Goal: Register for event/course

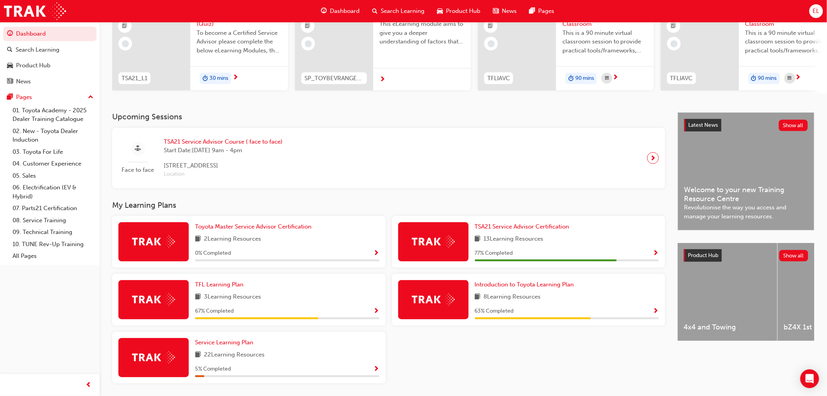
scroll to position [115, 0]
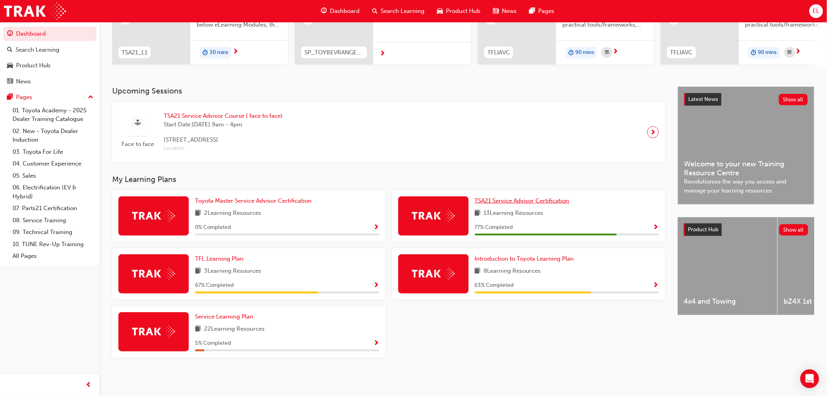
click at [533, 200] on span "TSA21 Service Advisor Certification" at bounding box center [522, 200] width 95 height 7
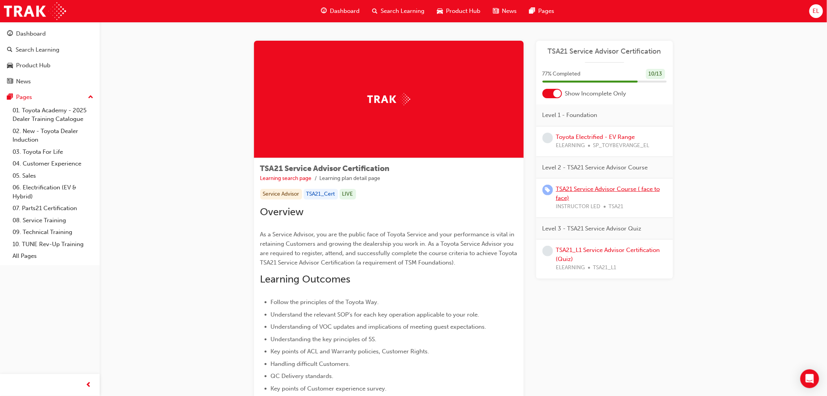
click at [649, 186] on link "TSA21 Service Advisor Course ( face to face)" at bounding box center [608, 193] width 104 height 16
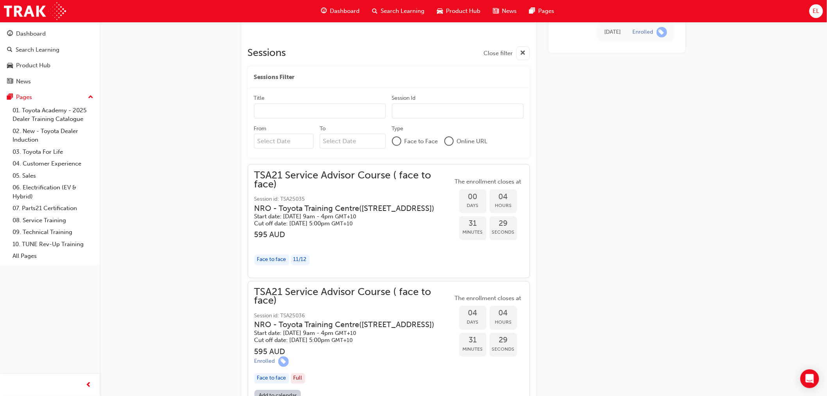
scroll to position [422, 0]
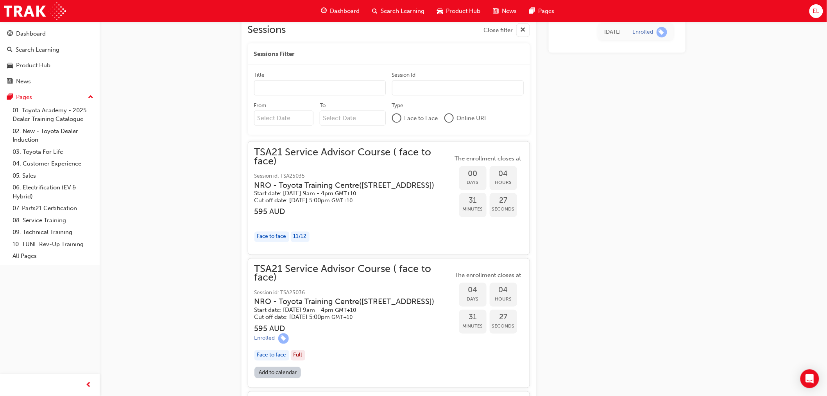
drag, startPoint x: 382, startPoint y: 191, endPoint x: 310, endPoint y: 171, distance: 75.3
click at [310, 171] on div "TSA21 Service Advisor Course ( face to face) Session id: TSA25035 NRO - [GEOGRA…" at bounding box center [354, 176] width 199 height 56
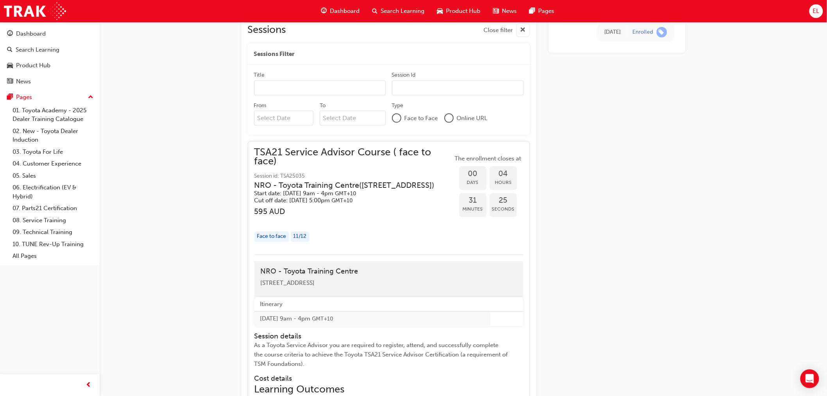
click at [379, 183] on h3 "NRO - [GEOGRAPHIC_DATA] ( [STREET_ADDRESS] )" at bounding box center [348, 185] width 186 height 9
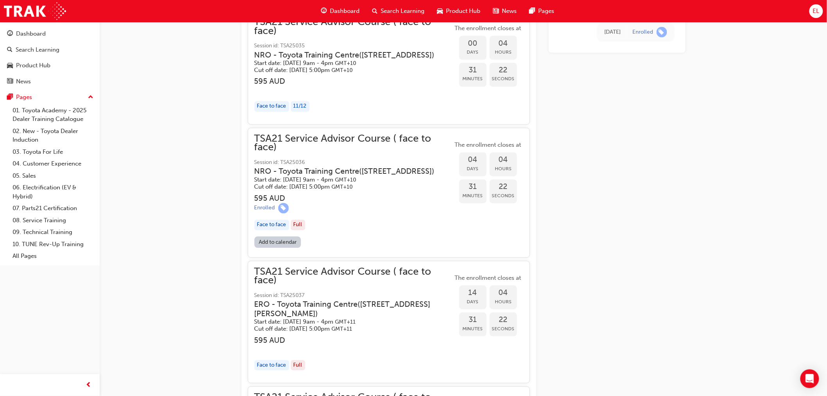
scroll to position [596, 0]
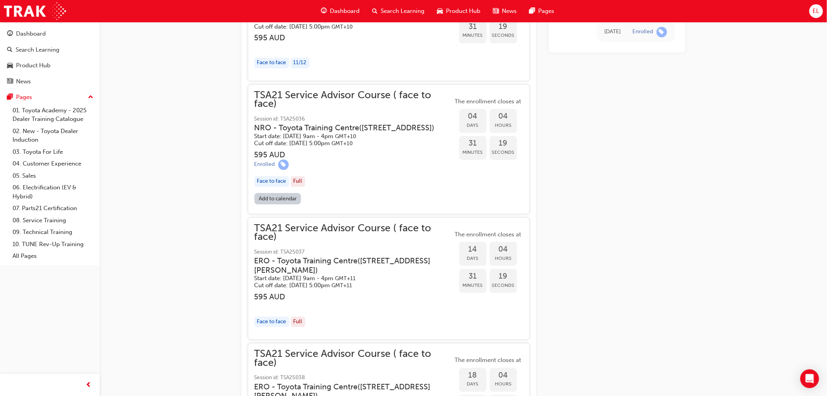
click at [352, 96] on span "TSA21 Service Advisor Course ( face to face)" at bounding box center [354, 100] width 199 height 18
